Goal: Task Accomplishment & Management: Manage account settings

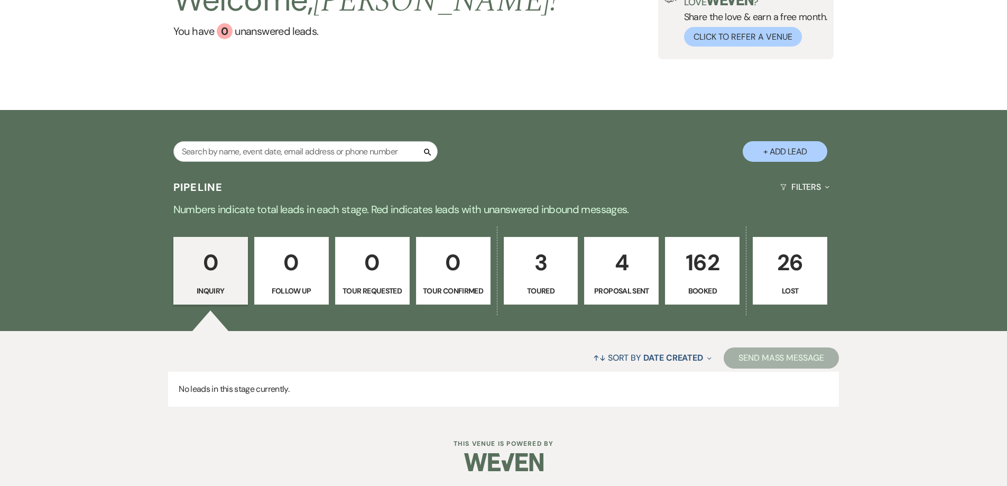
scroll to position [101, 0]
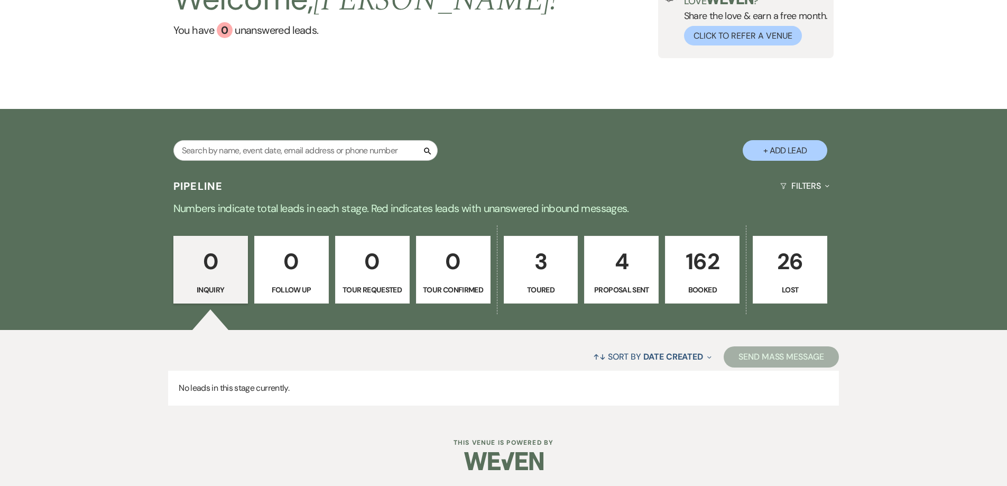
click at [689, 280] on link "162 Booked" at bounding box center [702, 270] width 75 height 68
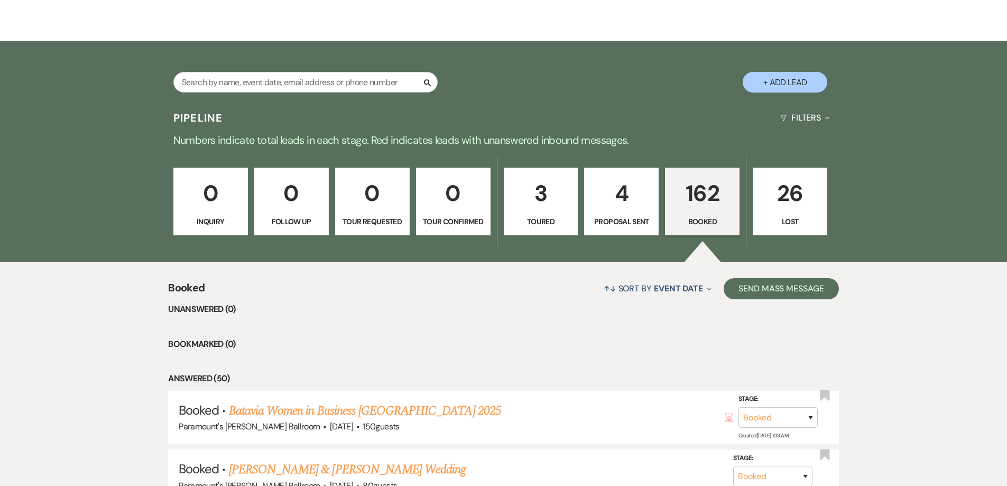
scroll to position [159, 0]
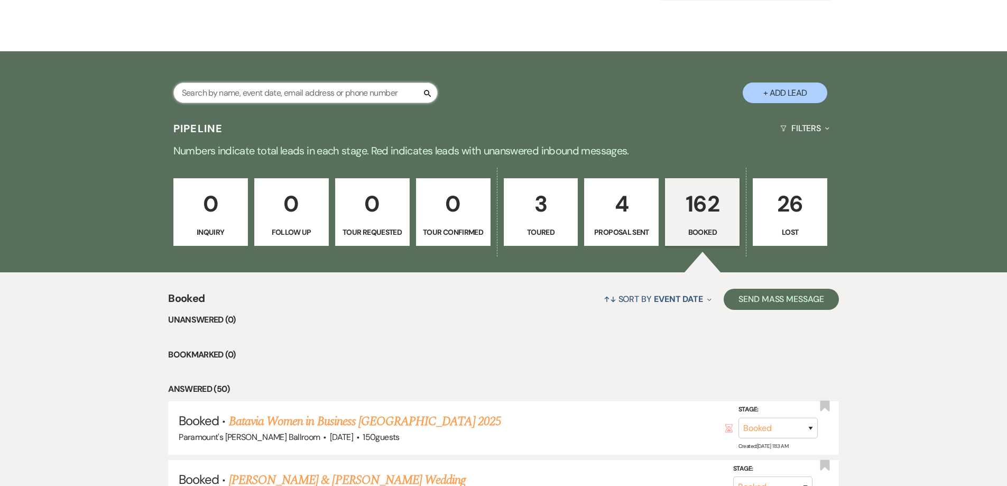
click at [307, 98] on input "text" at bounding box center [305, 92] width 264 height 21
type input "[PERSON_NAME]"
select select "8"
select select "11"
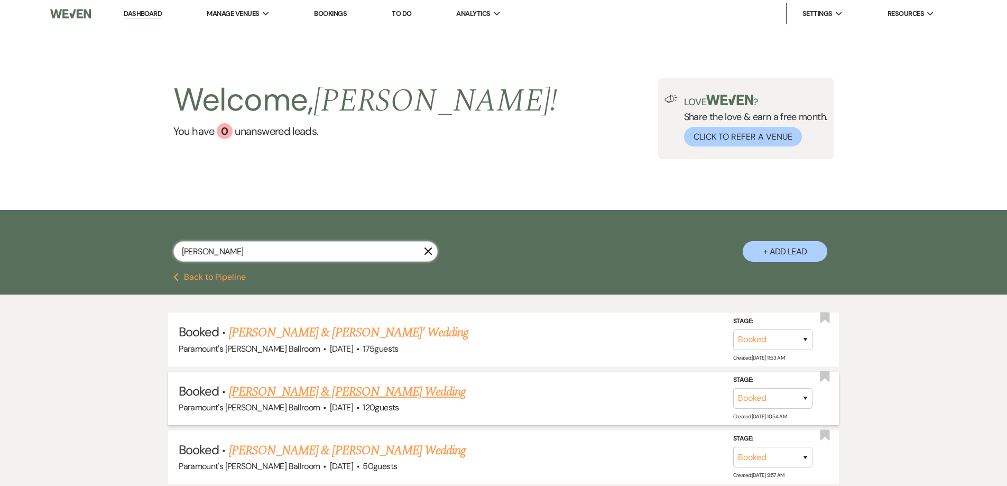
type input "[PERSON_NAME]"
click at [326, 395] on link "[PERSON_NAME] & [PERSON_NAME] Wedding" at bounding box center [347, 391] width 237 height 19
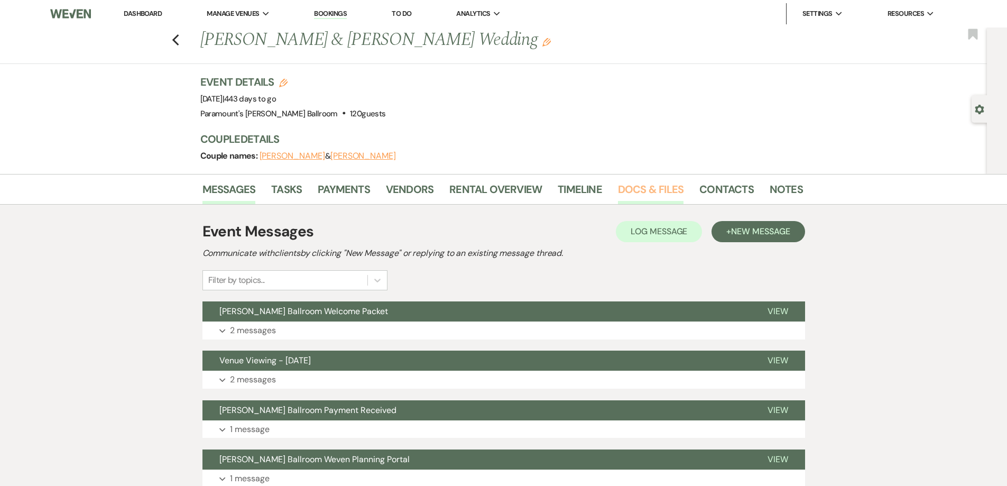
click at [645, 181] on link "Docs & Files" at bounding box center [651, 192] width 66 height 23
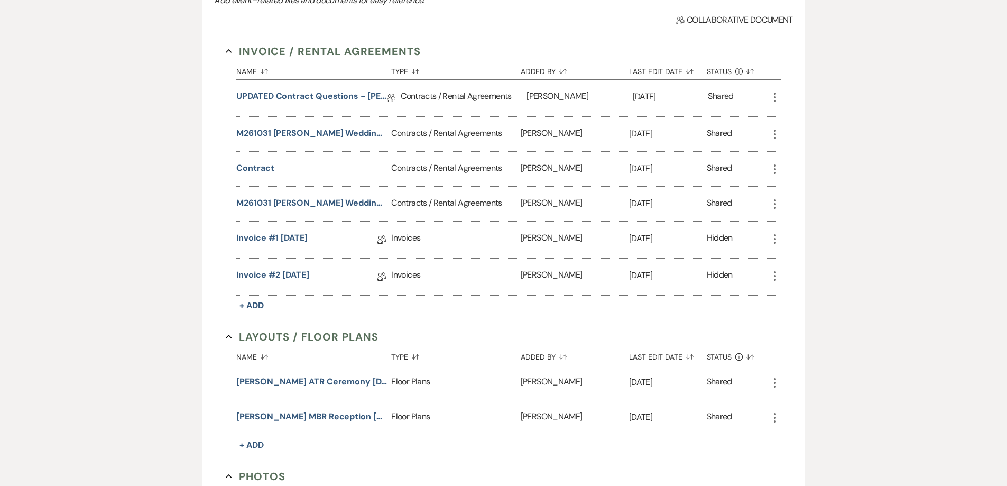
scroll to position [264, 0]
click at [775, 419] on use "button" at bounding box center [775, 419] width 2 height 10
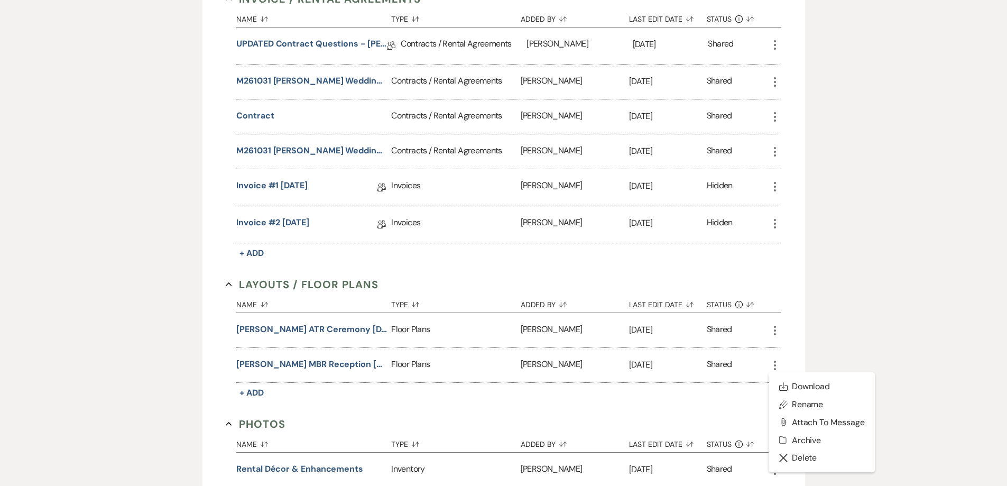
scroll to position [370, 0]
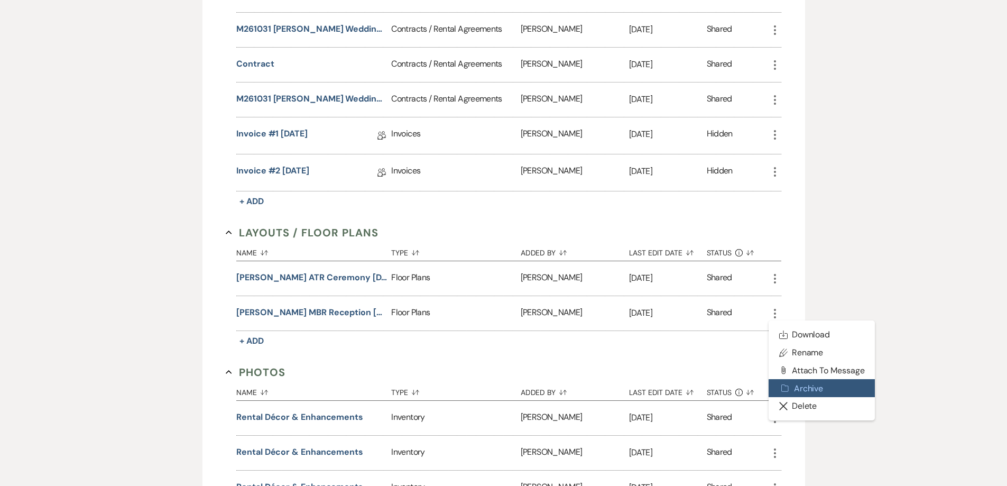
click at [811, 389] on button "Archive Archive" at bounding box center [822, 388] width 107 height 18
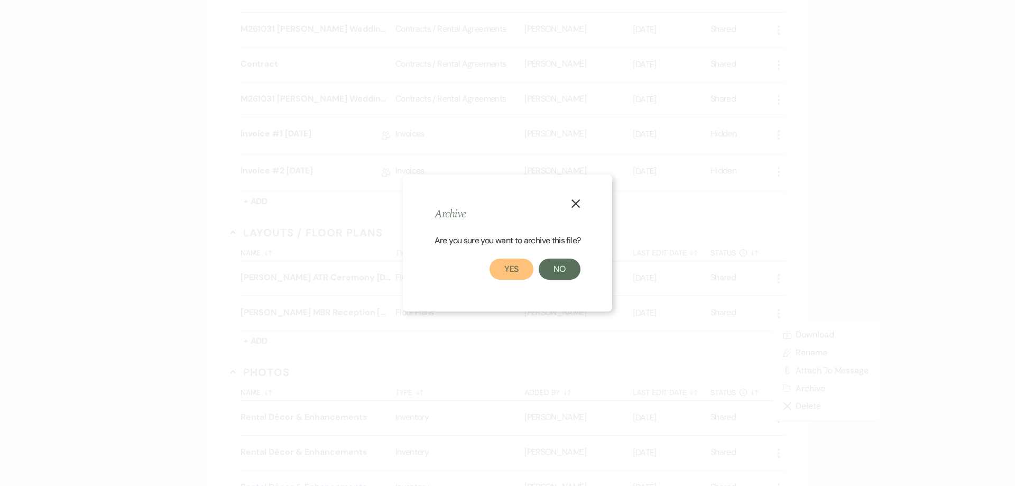
click at [507, 270] on button "Yes" at bounding box center [511, 268] width 44 height 21
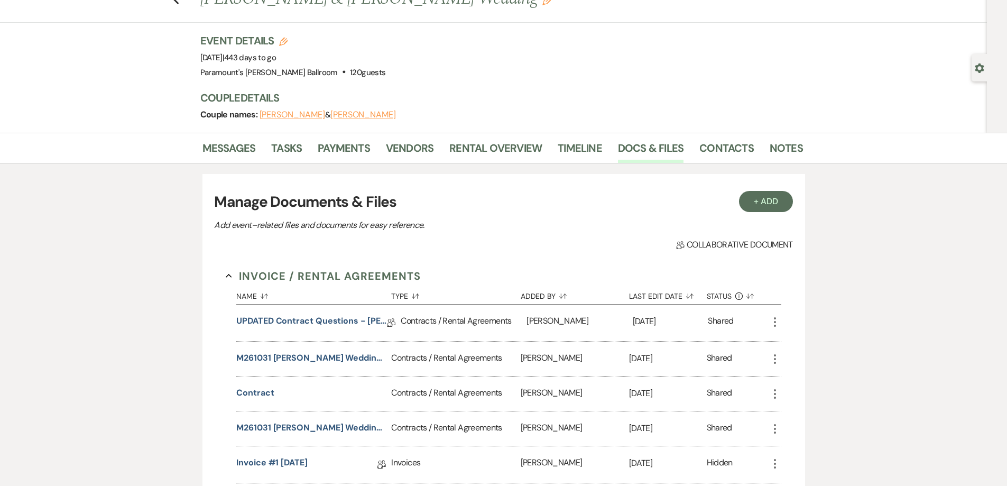
scroll to position [0, 0]
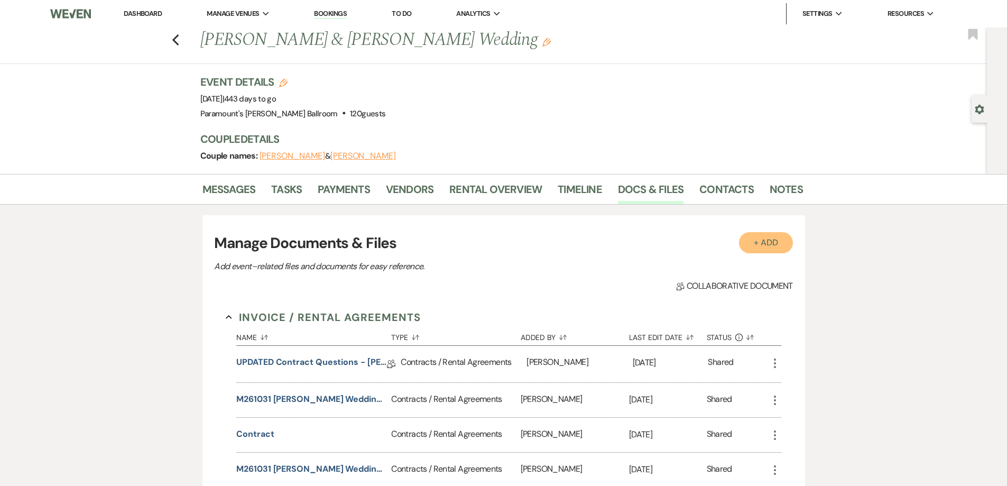
click at [760, 249] on button "+ Add" at bounding box center [766, 242] width 54 height 21
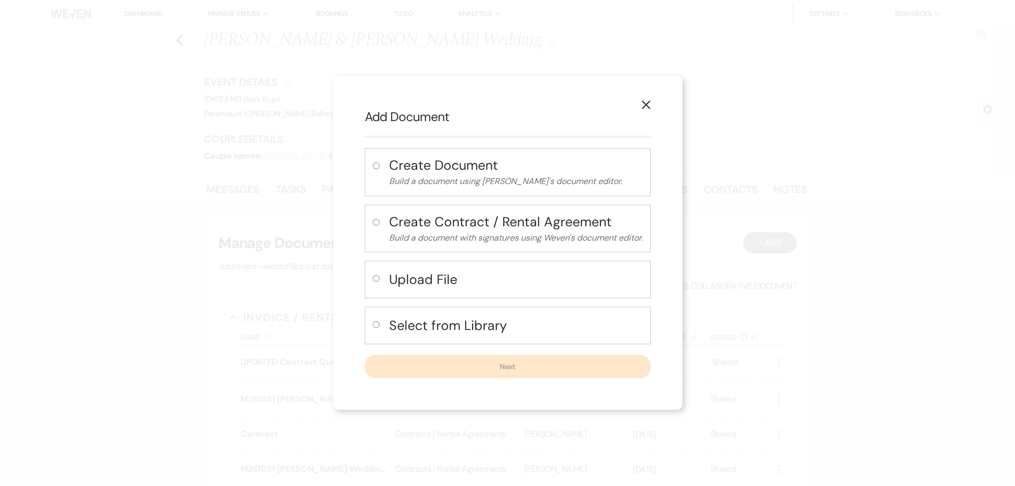
click at [441, 275] on h4 "Upload File" at bounding box center [516, 279] width 254 height 19
radio input "true"
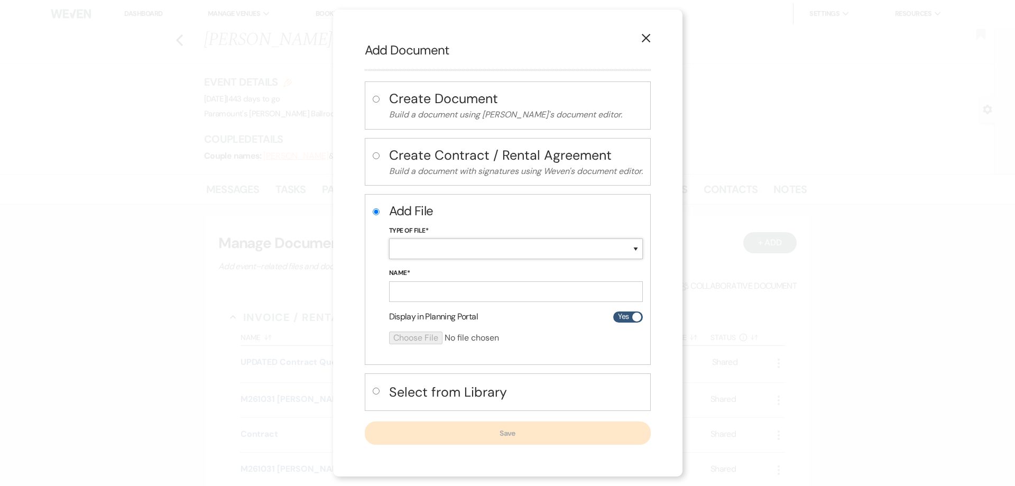
click at [465, 244] on select "Special Event Insurance Vendor Certificate of Insurance Contracts / Rental Agre…" at bounding box center [516, 248] width 254 height 21
select select "24"
click at [389, 238] on select "Special Event Insurance Vendor Certificate of Insurance Contracts / Rental Agre…" at bounding box center [516, 248] width 254 height 21
click at [452, 292] on input "Name*" at bounding box center [516, 291] width 254 height 21
type input "L"
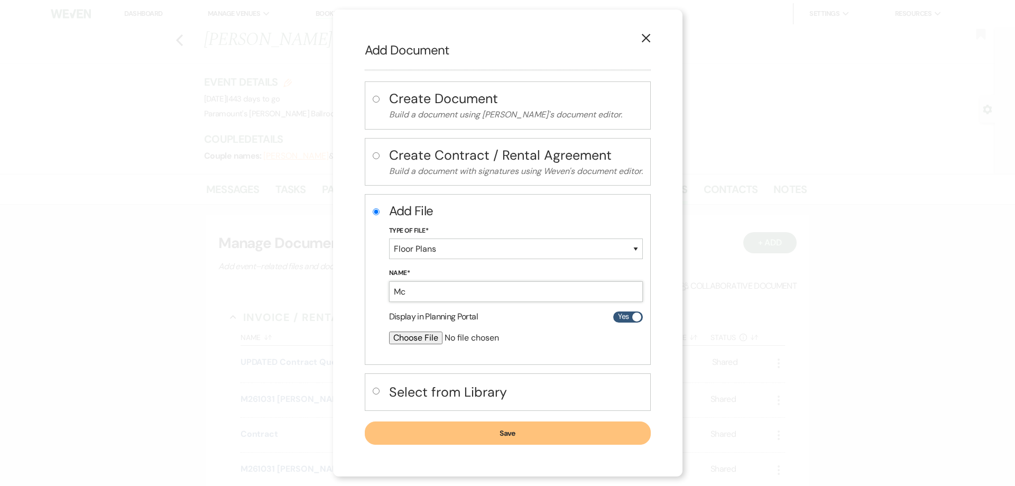
type input "M"
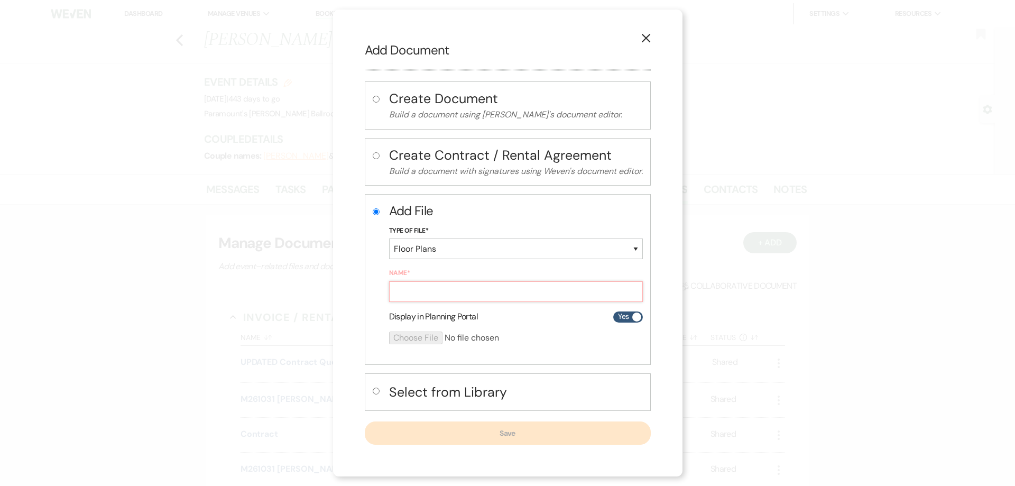
click at [419, 284] on input "Name*" at bounding box center [516, 291] width 254 height 21
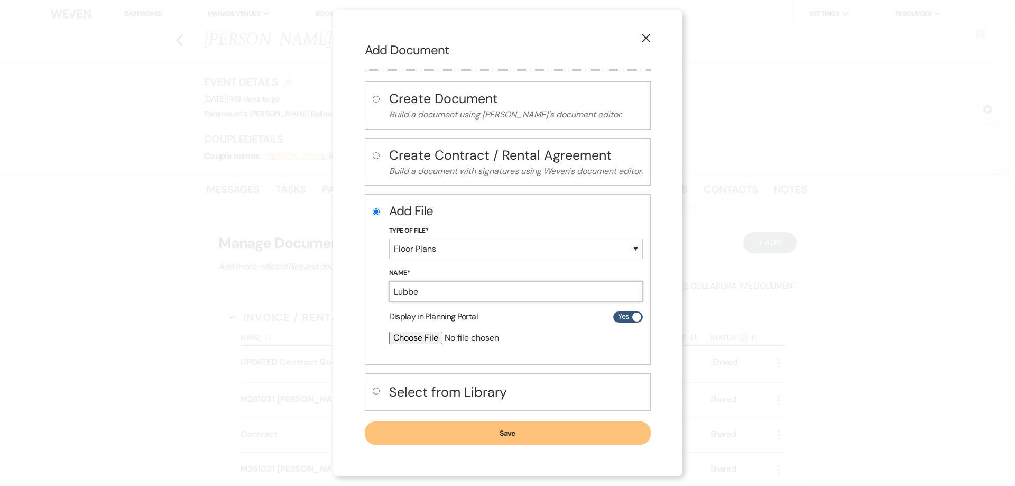
type input "[PERSON_NAME] MBR Reception [DATE]"
click at [436, 340] on input "file" at bounding box center [488, 337] width 198 height 13
type input "C:\fakepath\[PERSON_NAME] MBR Reception [DATE].pdf"
click at [583, 435] on button "Save" at bounding box center [508, 433] width 286 height 23
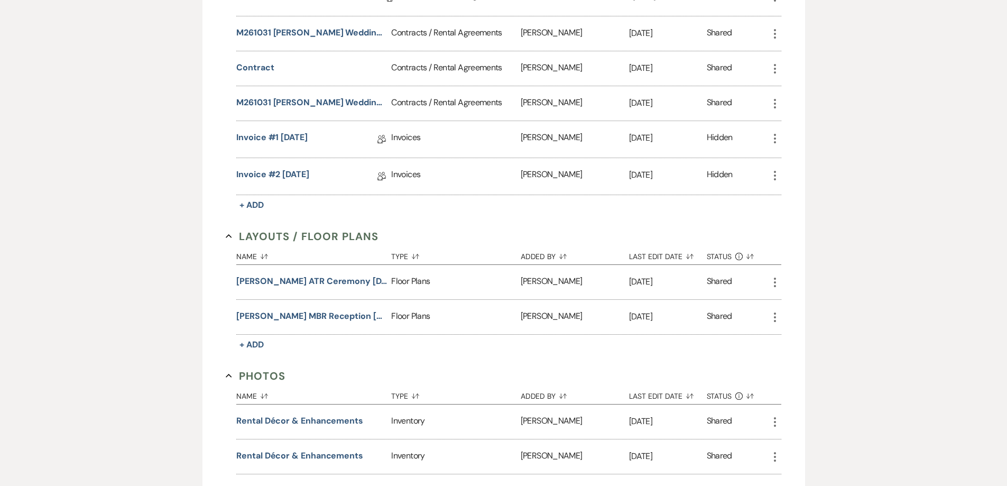
scroll to position [370, 0]
